Goal: Task Accomplishment & Management: Use online tool/utility

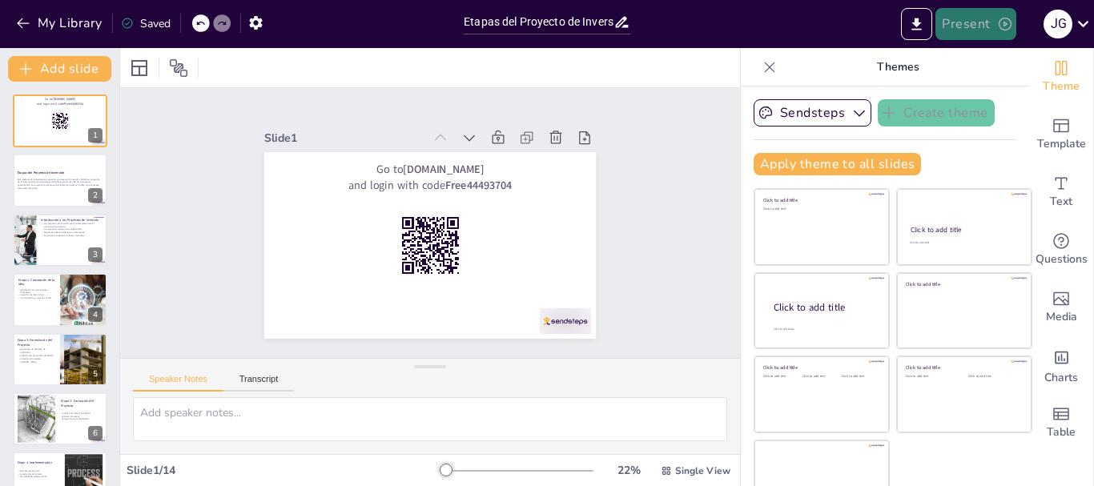
click at [970, 25] on button "Present" at bounding box center [975, 24] width 80 height 32
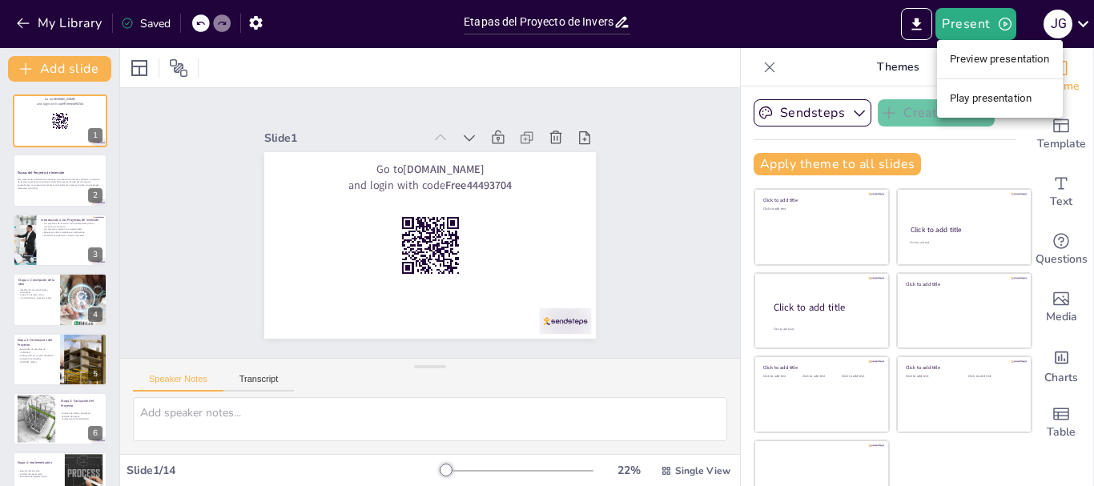
click at [972, 56] on li "Preview presentation" at bounding box center [1000, 59] width 126 height 26
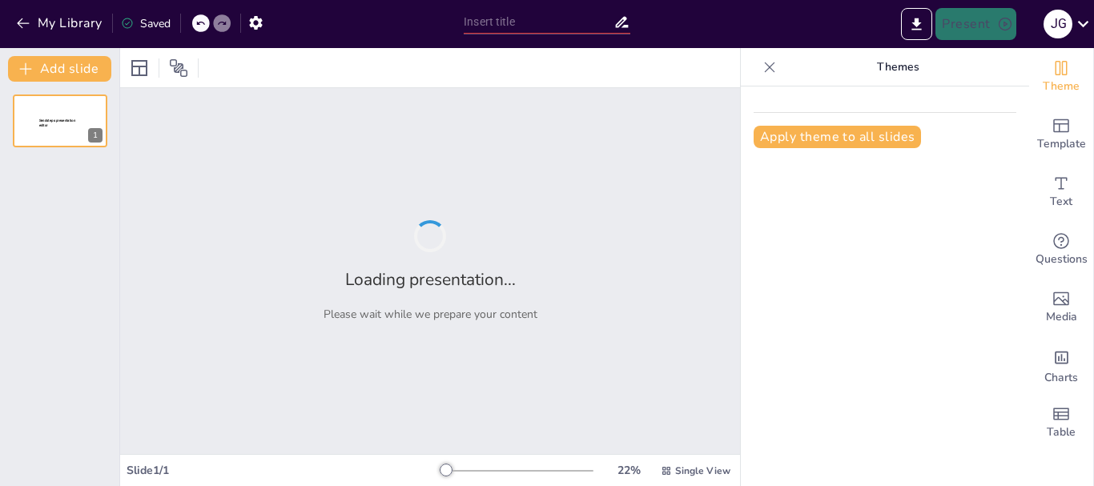
type input "Etapas del Proyecto de Inversión: Un Camino de la Concepción hasta la Evaluación"
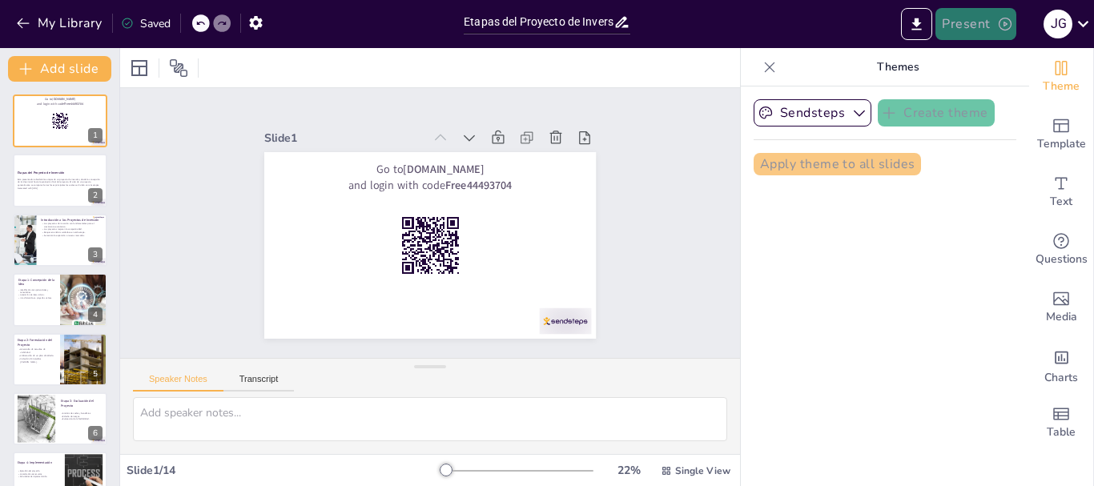
checkbox input "true"
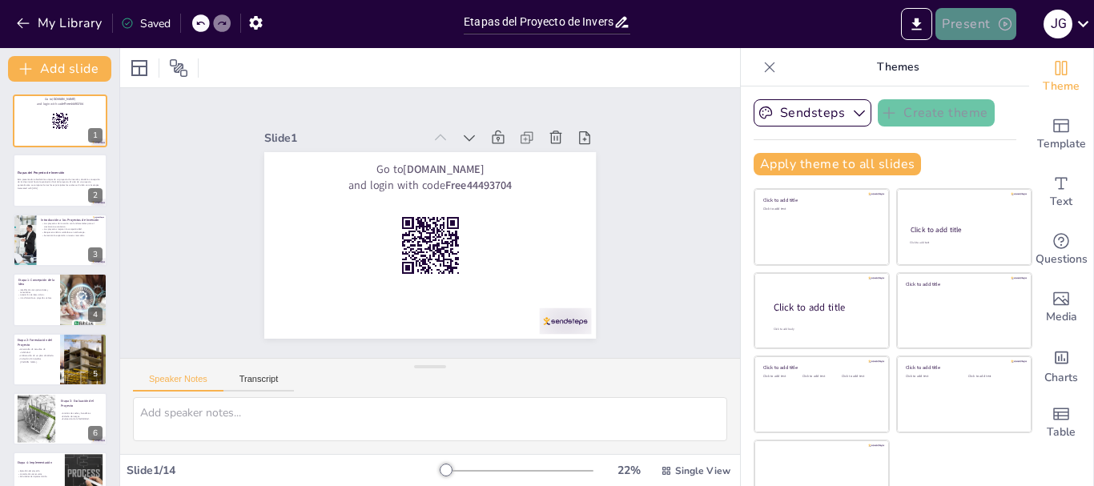
click at [962, 27] on button "Present" at bounding box center [975, 24] width 80 height 32
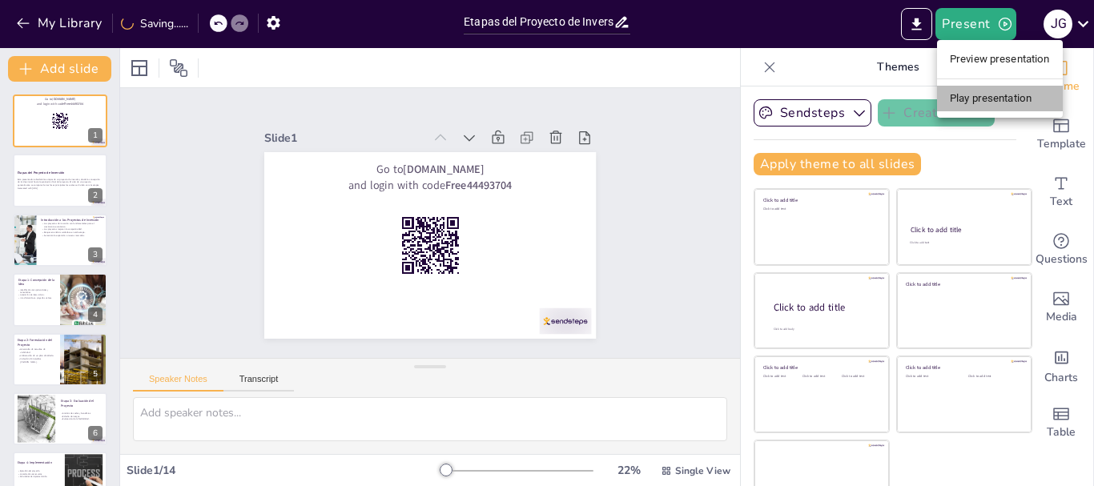
click at [968, 102] on li "Play presentation" at bounding box center [1000, 99] width 126 height 26
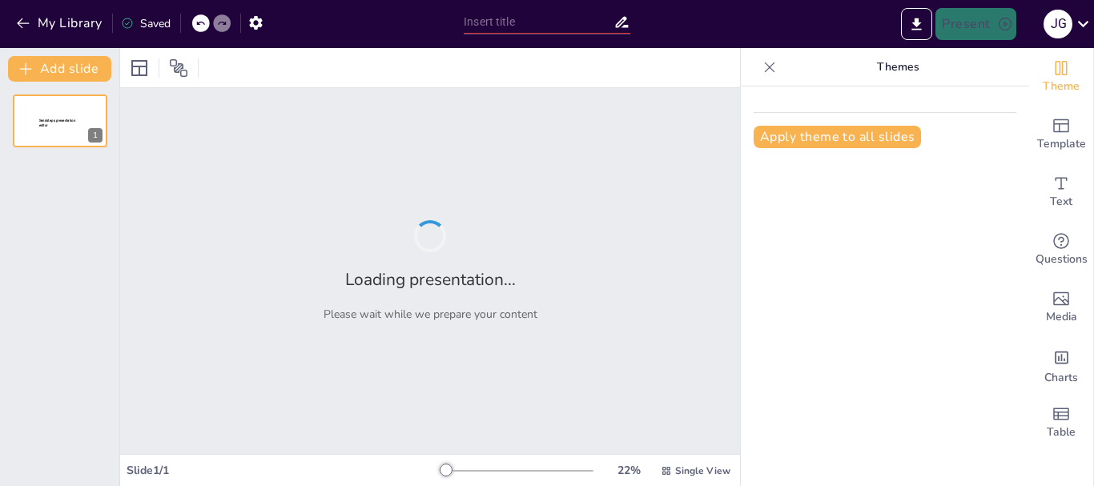
type input "Etapas del Proyecto de Inversión: Un Camino de la Concepción hasta la Evaluación"
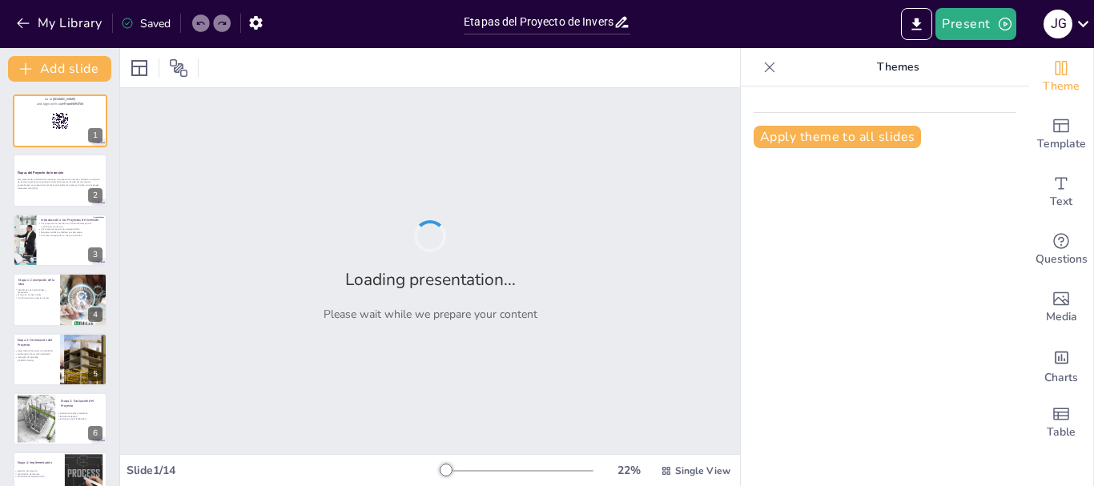
checkbox input "true"
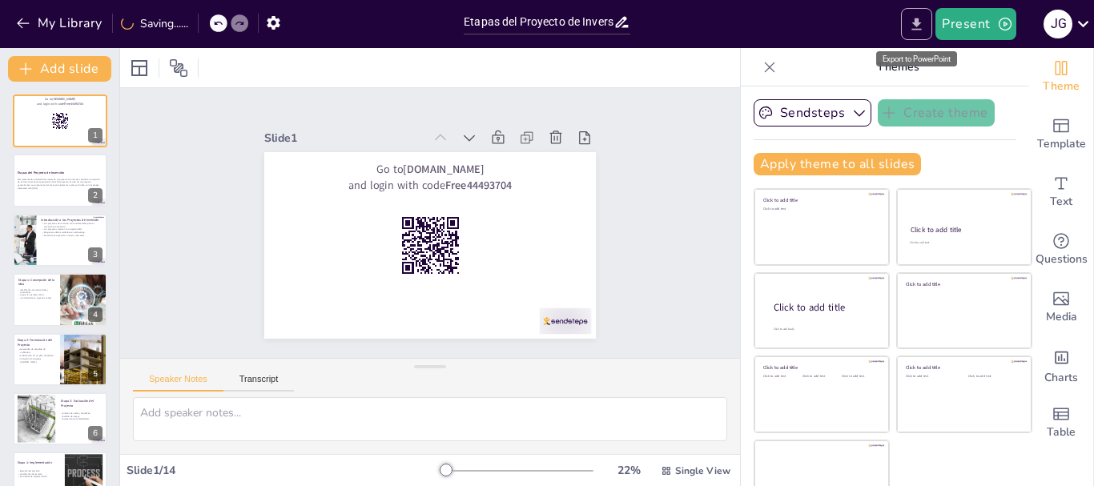
click at [915, 38] on button "Export to PowerPoint" at bounding box center [916, 24] width 31 height 32
click at [1086, 32] on icon at bounding box center [1083, 24] width 22 height 22
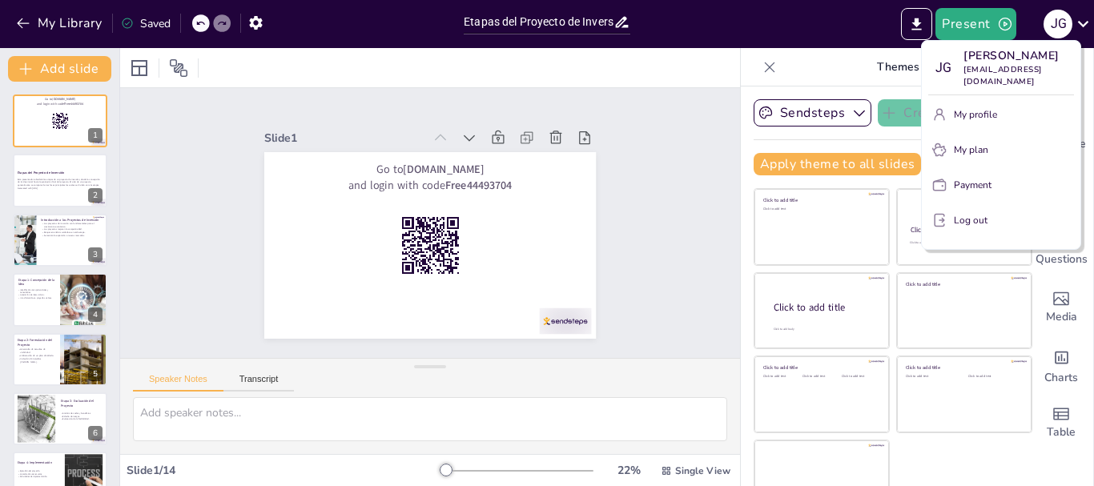
click at [693, 70] on div at bounding box center [547, 243] width 1094 height 486
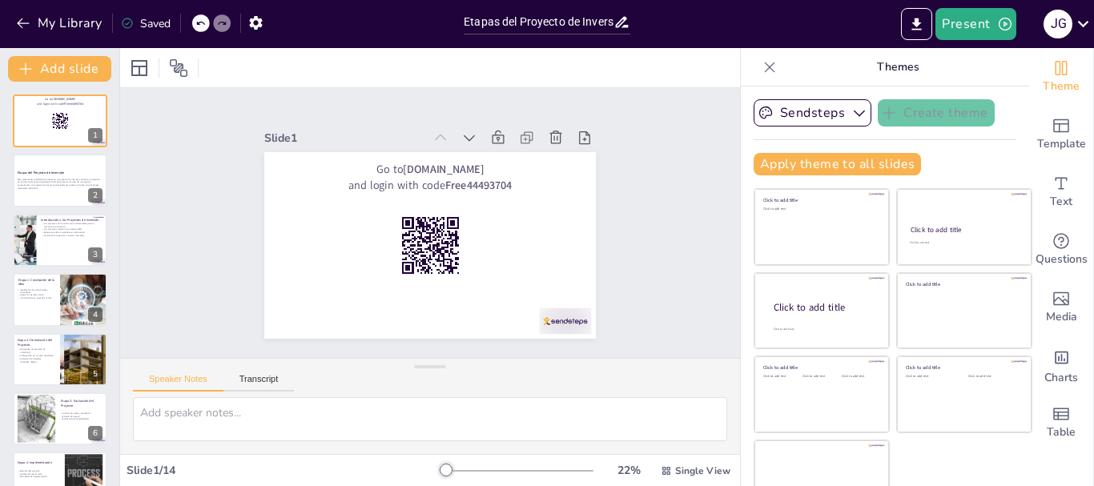
click at [761, 70] on icon at bounding box center [769, 67] width 16 height 16
checkbox input "true"
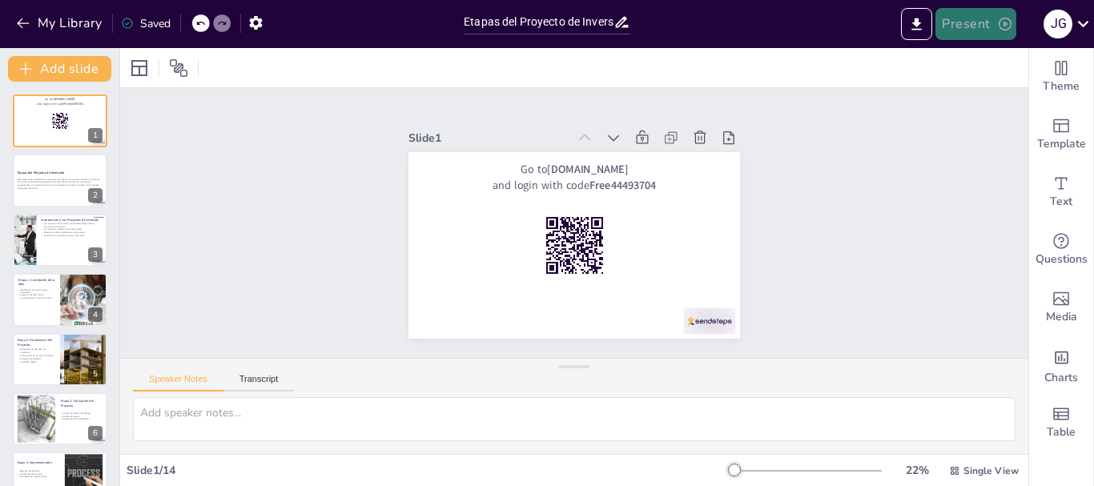
click at [986, 30] on button "Present" at bounding box center [975, 24] width 80 height 32
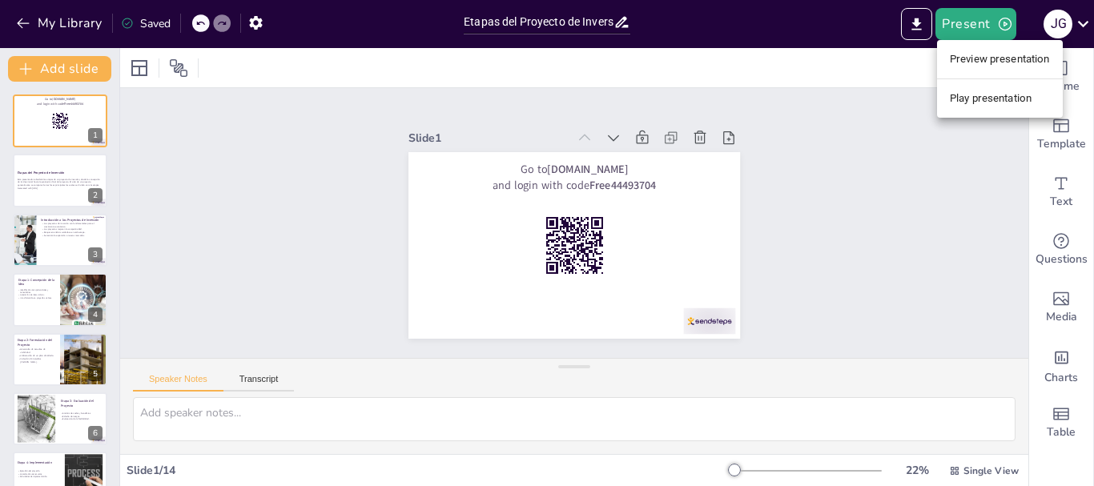
checkbox input "true"
click at [61, 25] on div at bounding box center [547, 243] width 1094 height 486
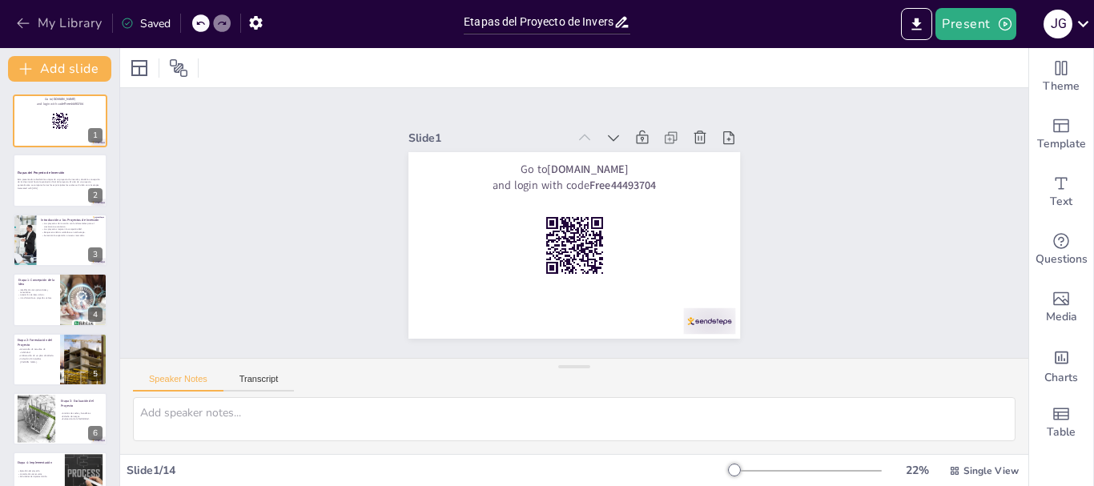
click at [23, 25] on icon "button" at bounding box center [23, 23] width 16 height 16
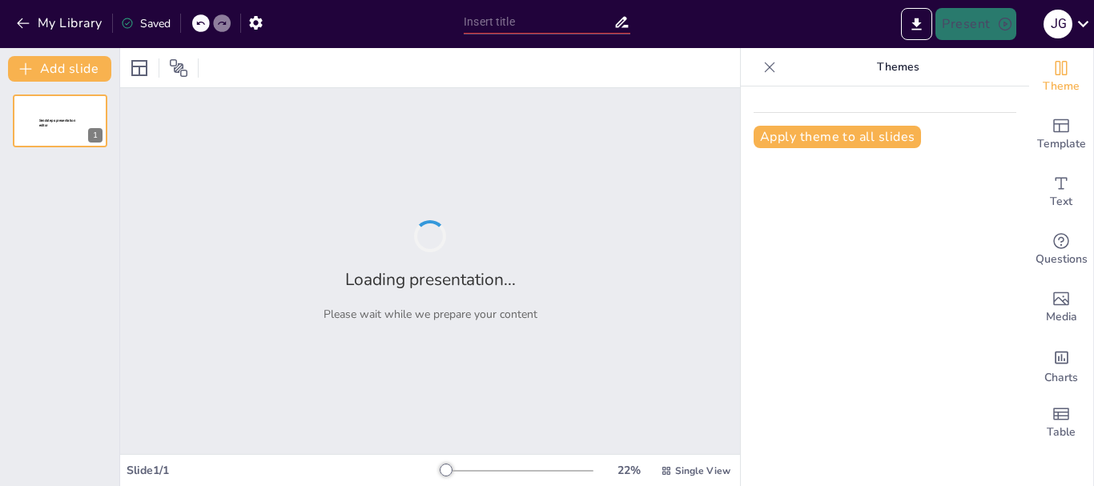
type input "Etapas del Proyecto de Inversión: Un Camino de la Concepción hasta la Evaluación"
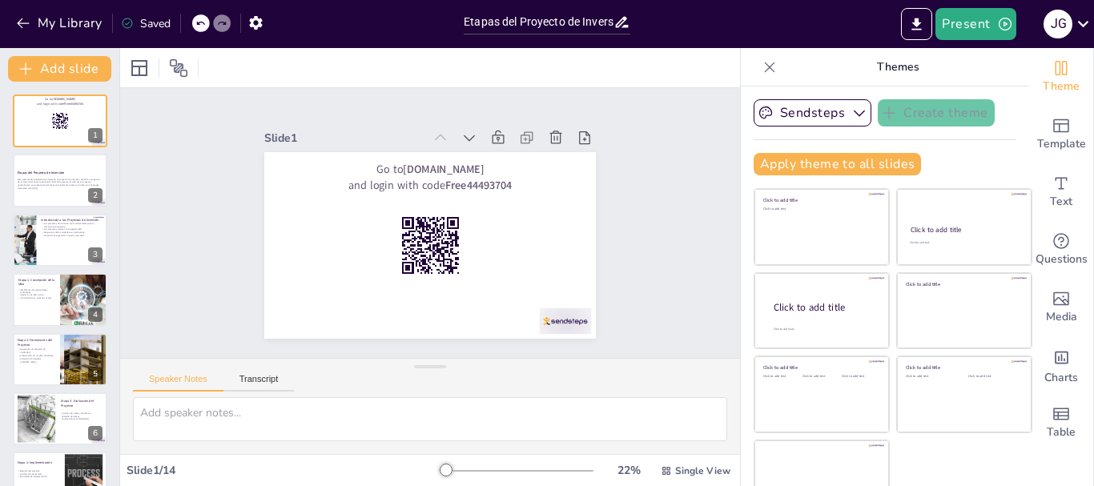
checkbox input "true"
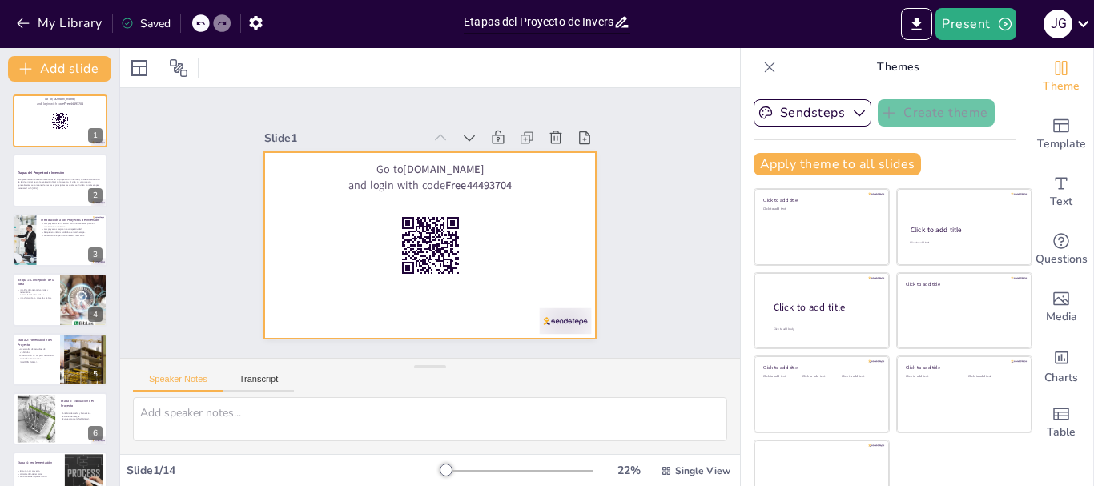
checkbox input "true"
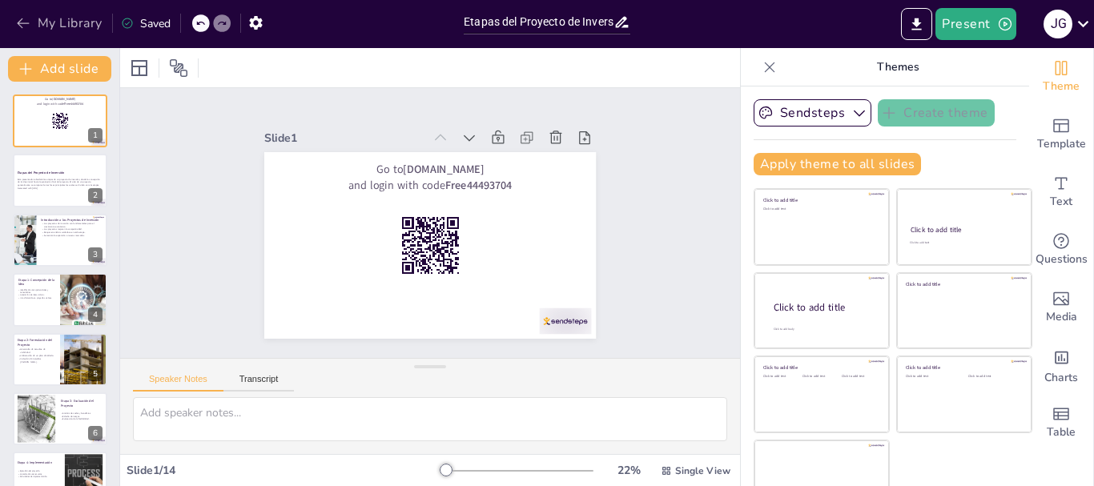
click at [75, 23] on button "My Library" at bounding box center [60, 23] width 97 height 26
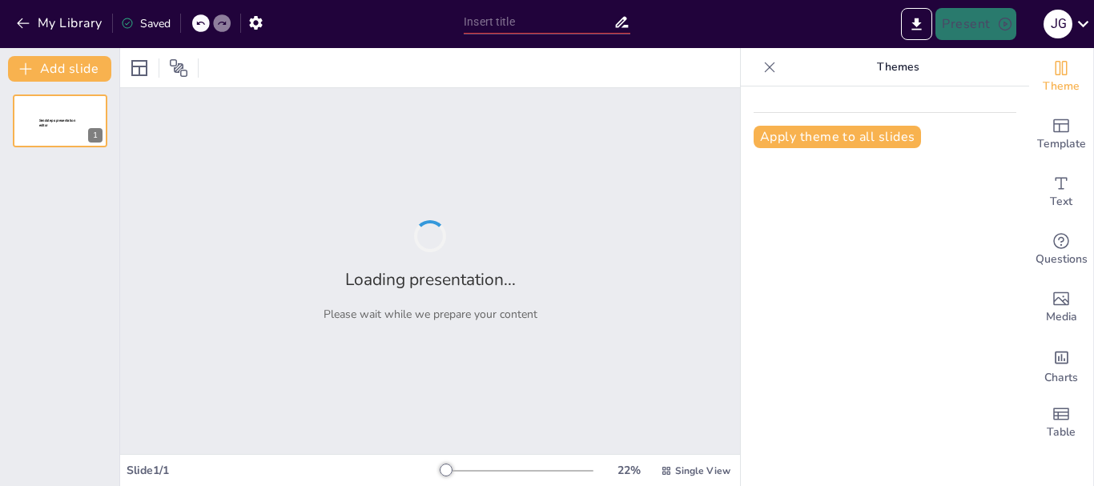
type input "Etapas del Proyecto de Inversión: Un Camino de la Concepción hasta la Evaluación"
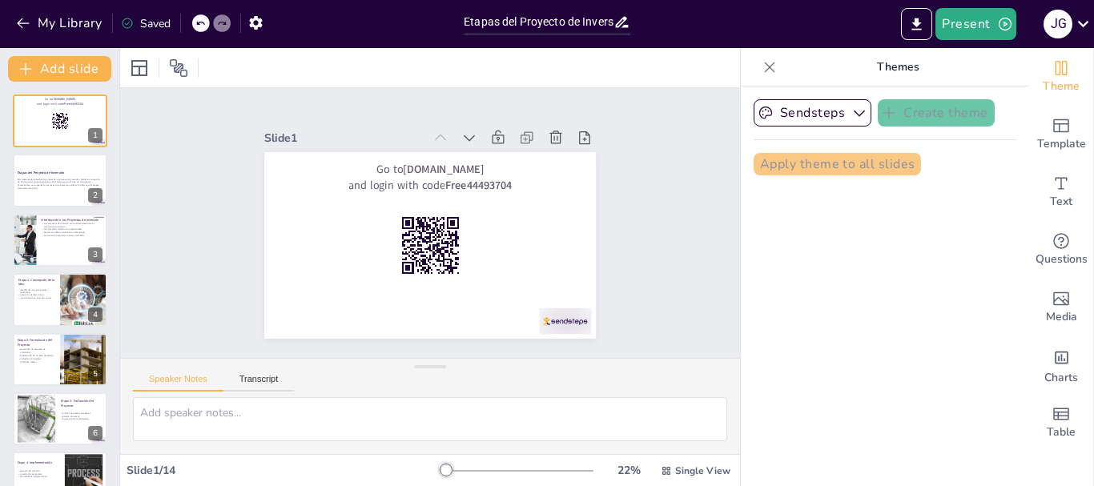
checkbox input "true"
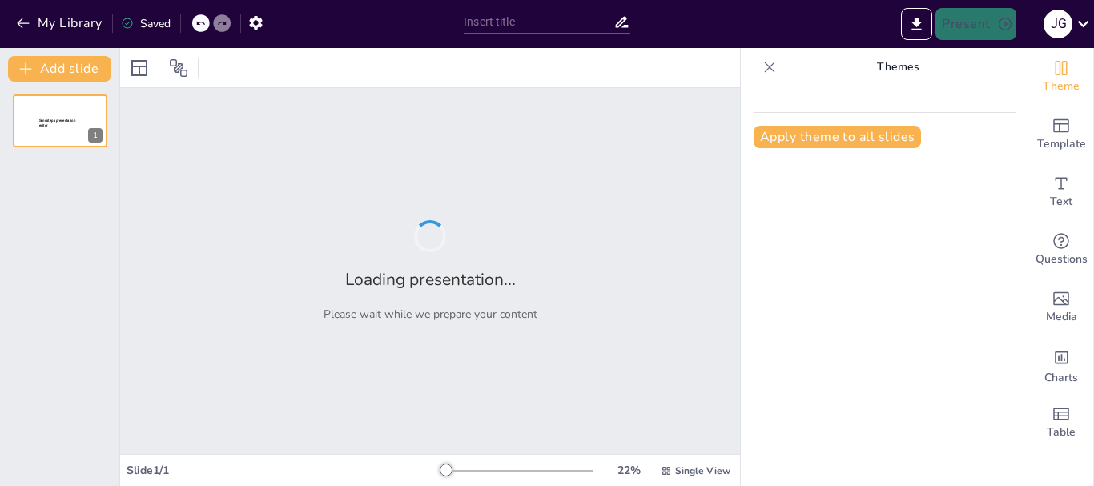
type input "Etapas del Proyecto de Inversión: Un Camino de la Concepción hasta la Evaluación"
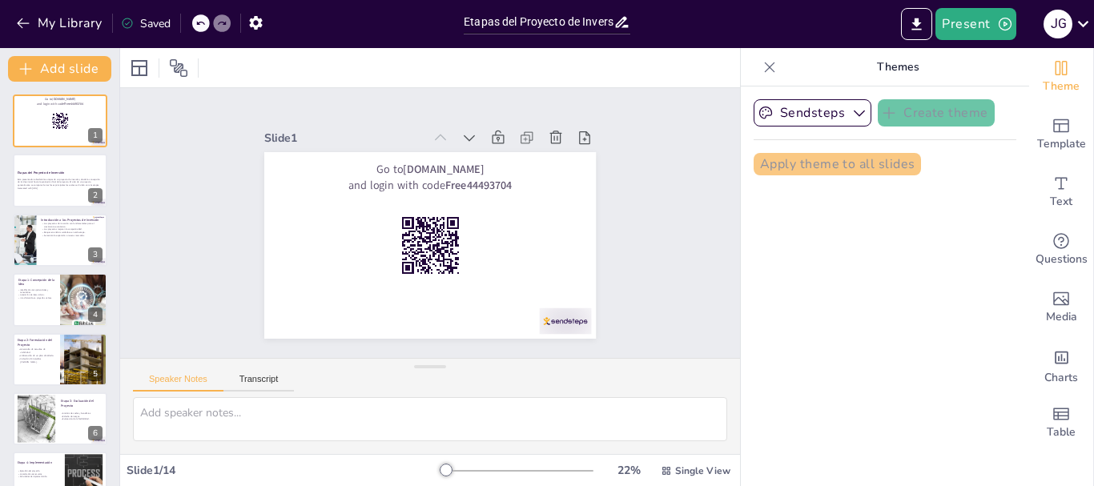
checkbox input "true"
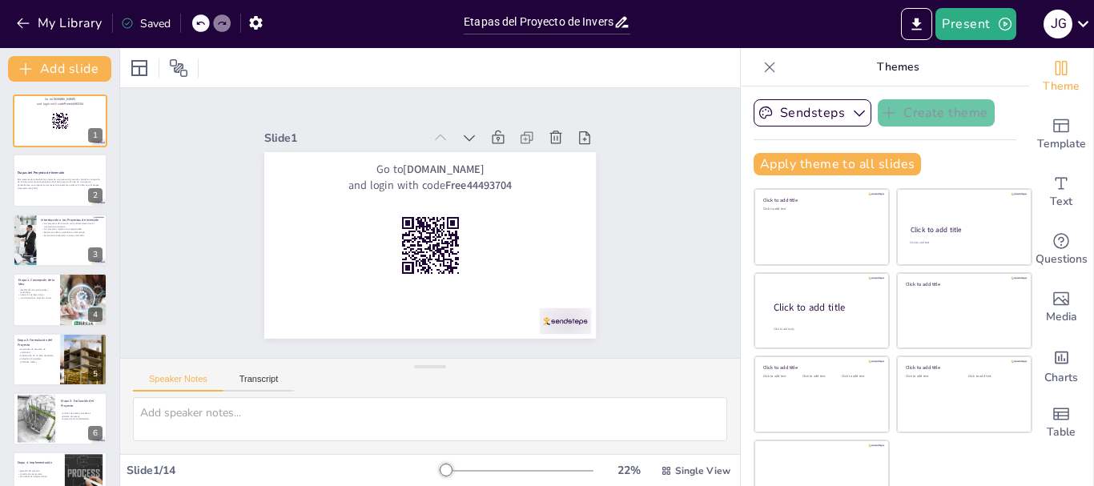
checkbox input "true"
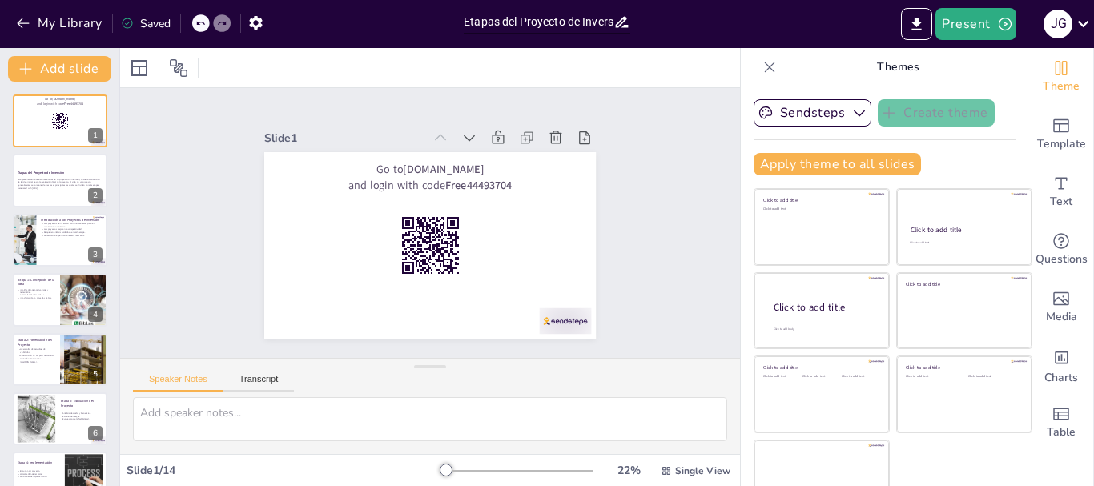
checkbox input "true"
click at [1009, 30] on icon "button" at bounding box center [1005, 24] width 16 height 16
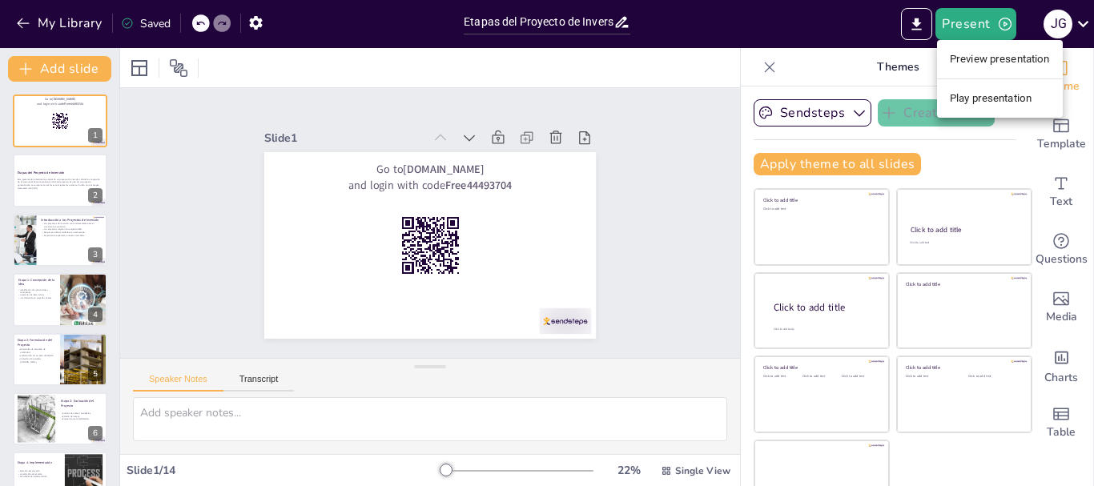
click at [996, 54] on li "Preview presentation" at bounding box center [1000, 59] width 126 height 26
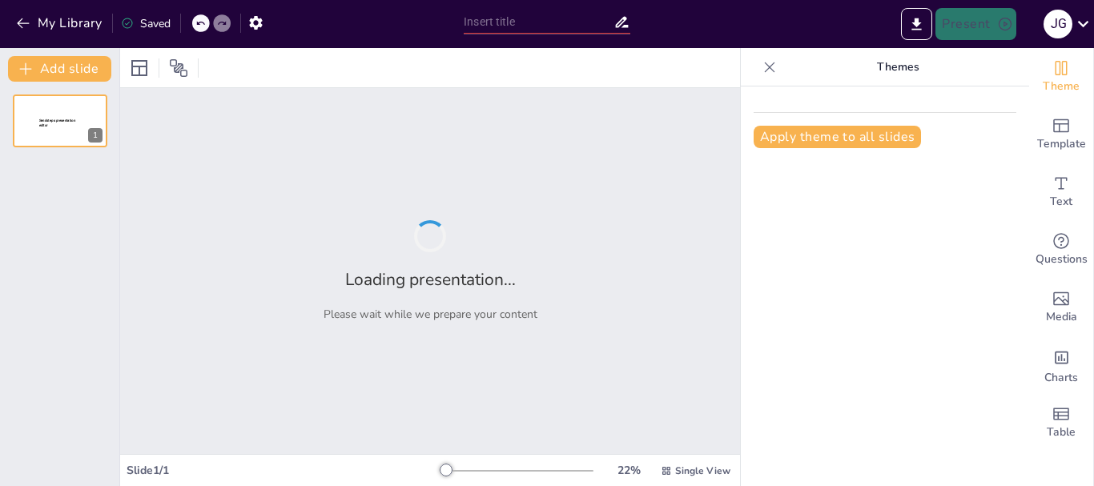
type input "Etapas del Proyecto de Inversión: Un Camino de la Concepción hasta la Evaluación"
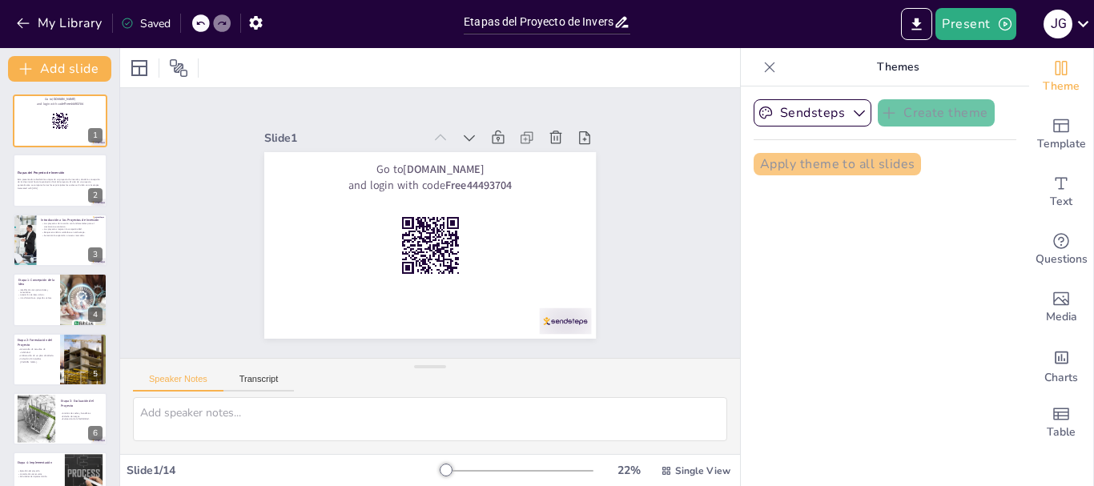
checkbox input "true"
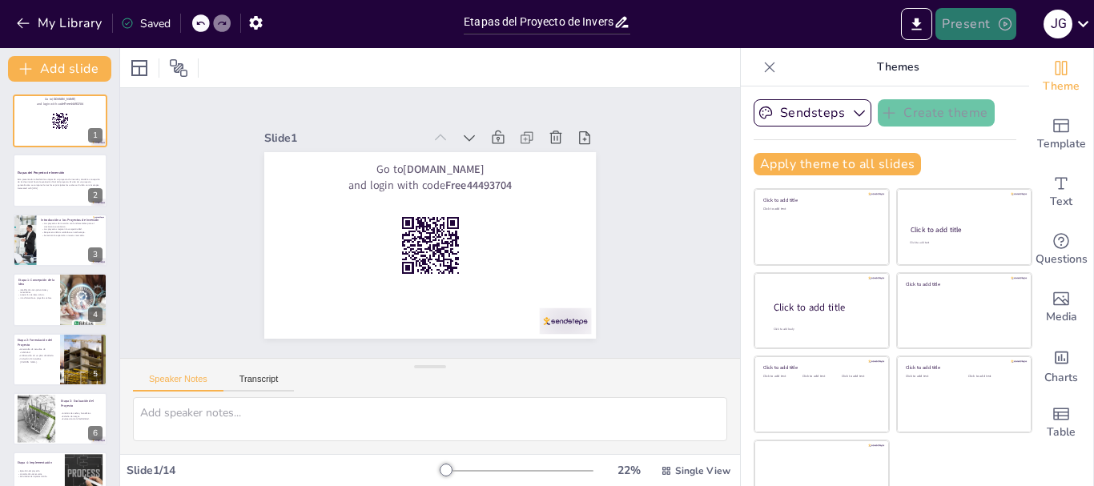
click at [1002, 34] on button "Present" at bounding box center [975, 24] width 80 height 32
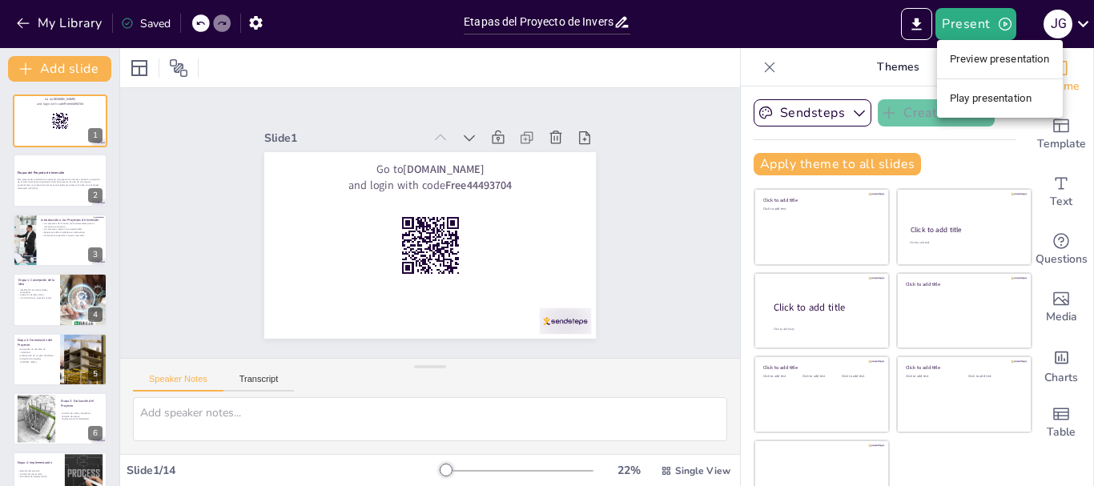
click at [994, 95] on li "Play presentation" at bounding box center [1000, 99] width 126 height 26
